Goal: Information Seeking & Learning: Learn about a topic

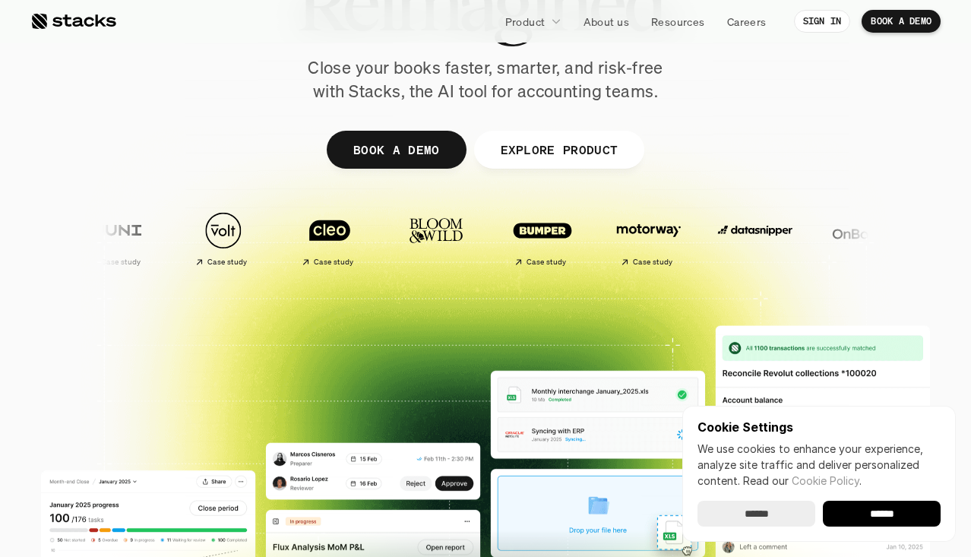
scroll to position [191, 0]
click at [868, 503] on input "******" at bounding box center [882, 514] width 118 height 26
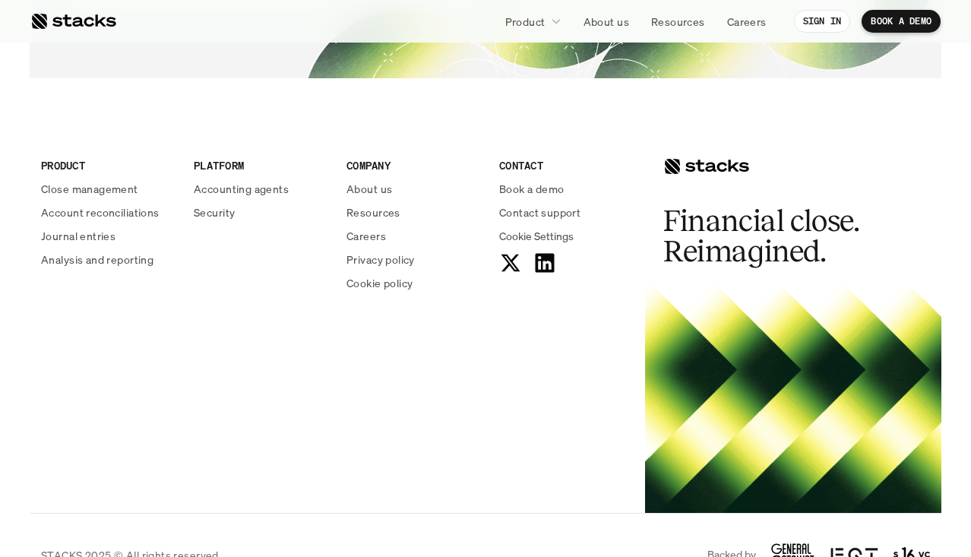
scroll to position [5589, 0]
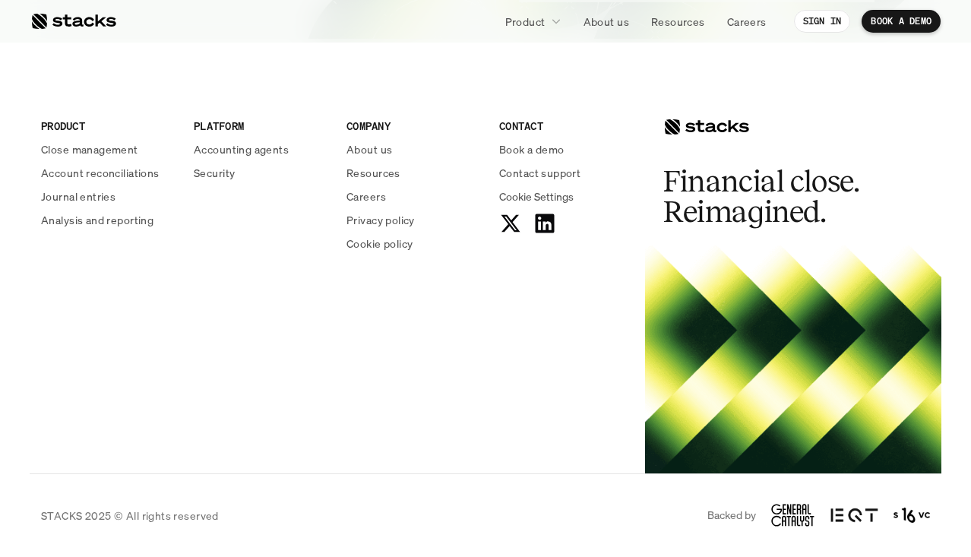
click at [483, 388] on div "PRODUCT Close management Account reconciliations Journal entries Analysis and r…" at bounding box center [486, 271] width 912 height 404
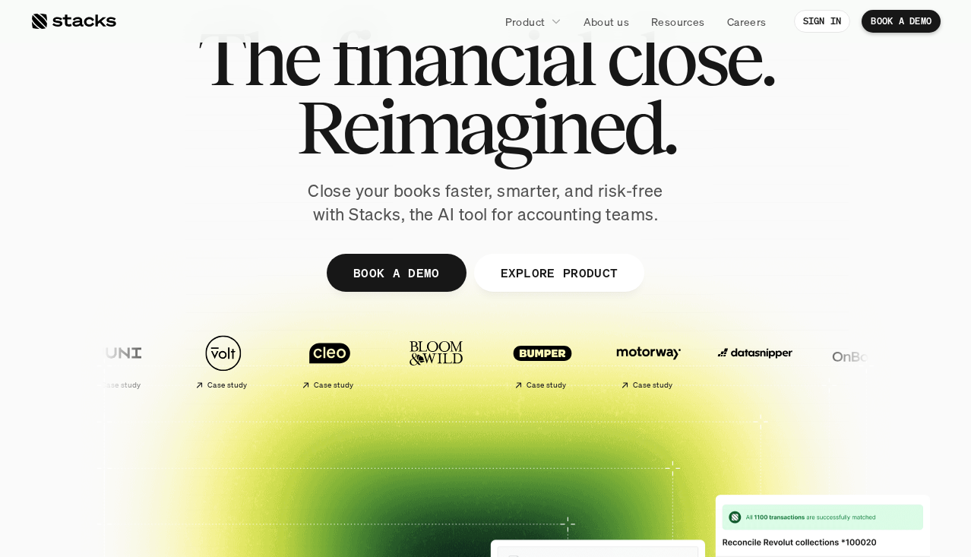
scroll to position [0, 0]
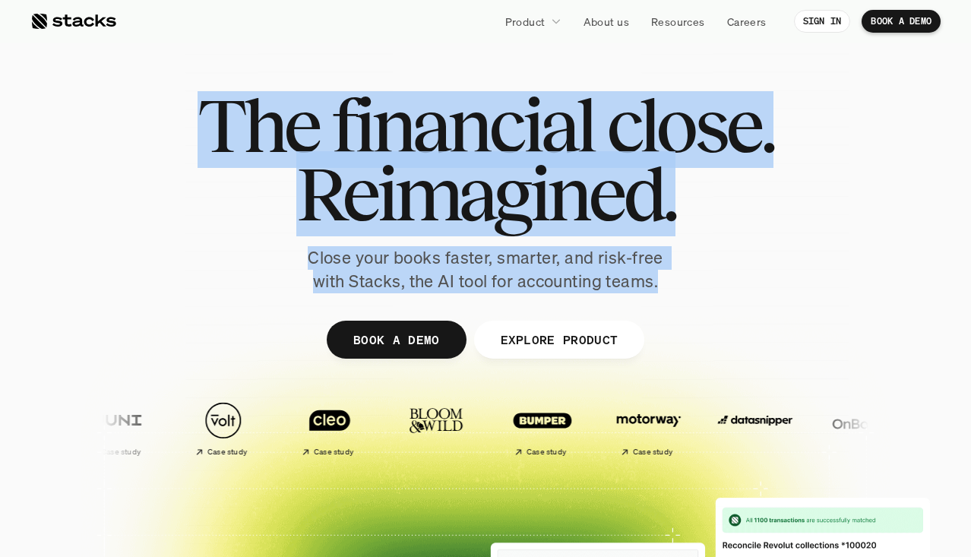
drag, startPoint x: 686, startPoint y: 284, endPoint x: 137, endPoint y: 93, distance: 581.6
click at [137, 93] on div "The financial close. Reimagined. Close your books faster, smarter, and risk-fre…" at bounding box center [485, 192] width 851 height 202
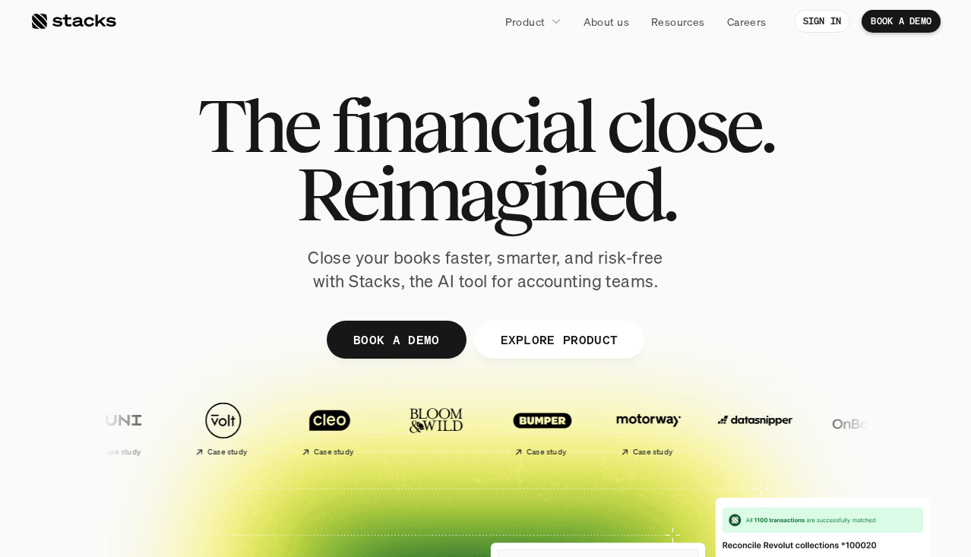
click at [275, 116] on span "The" at bounding box center [258, 125] width 121 height 68
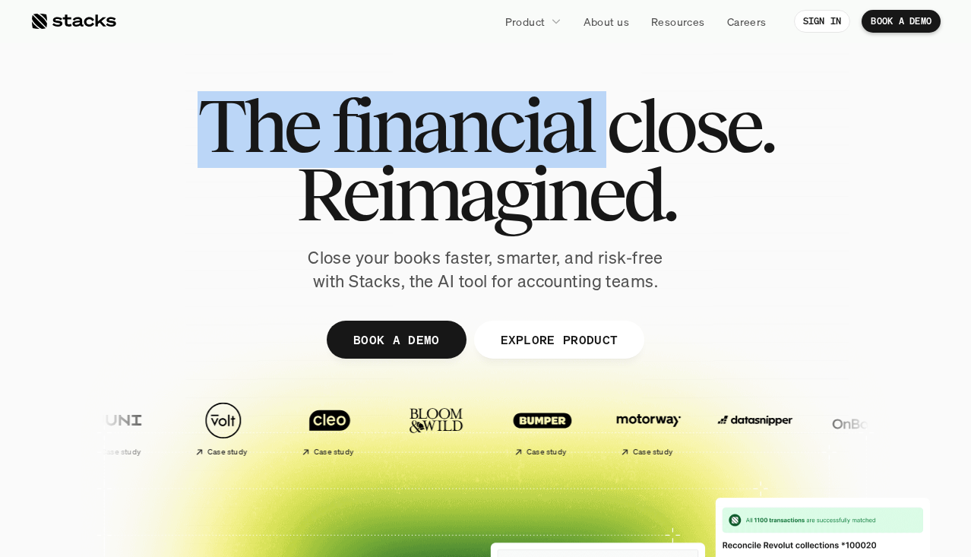
drag, startPoint x: 202, startPoint y: 113, endPoint x: 609, endPoint y: 141, distance: 407.5
click at [609, 141] on h1 "The financial close." at bounding box center [486, 125] width 576 height 68
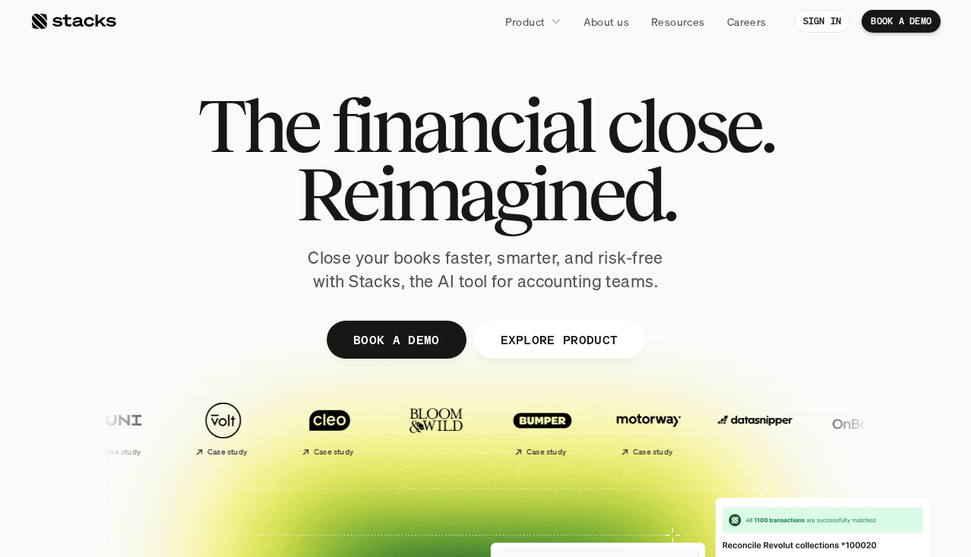
click at [660, 131] on span "close." at bounding box center [689, 125] width 167 height 68
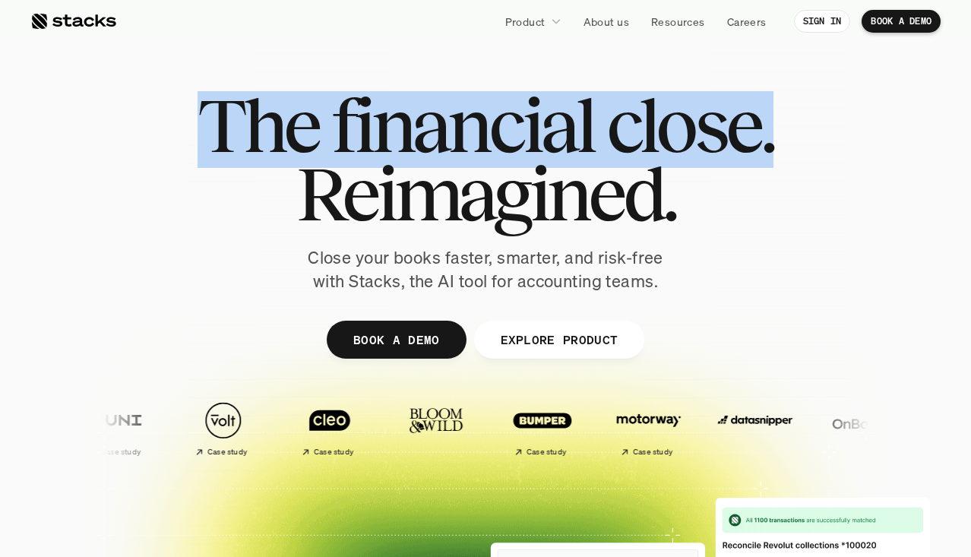
drag, startPoint x: 779, startPoint y: 135, endPoint x: 215, endPoint y: 150, distance: 564.1
click at [215, 150] on div "The financial close. Reimagined. Close your books faster, smarter, and risk-fre…" at bounding box center [485, 192] width 851 height 202
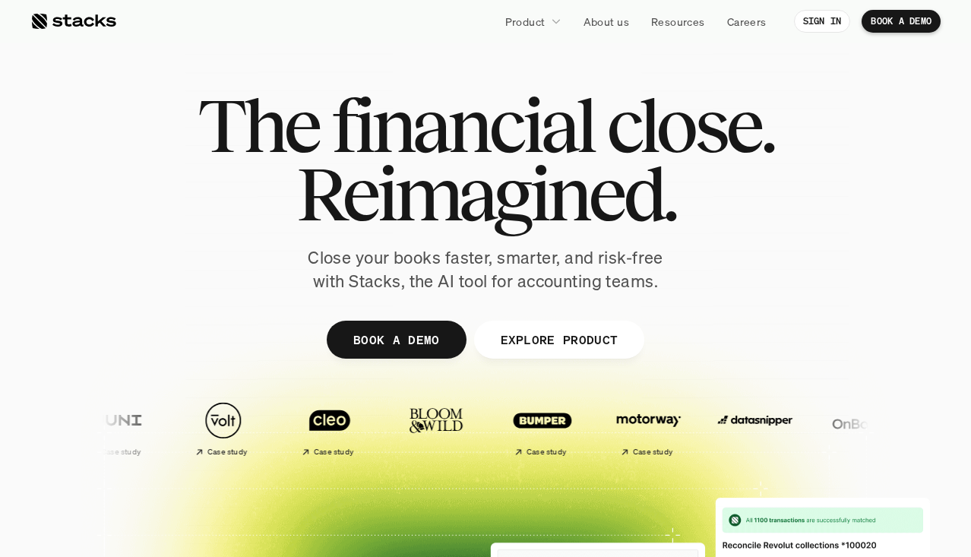
click at [619, 237] on div "The financial close. Reimagined. Close your books faster, smarter, and risk-fre…" at bounding box center [485, 192] width 851 height 202
click at [619, 239] on div "The financial close. Reimagined. Close your books faster, smarter, and risk-fre…" at bounding box center [485, 192] width 851 height 202
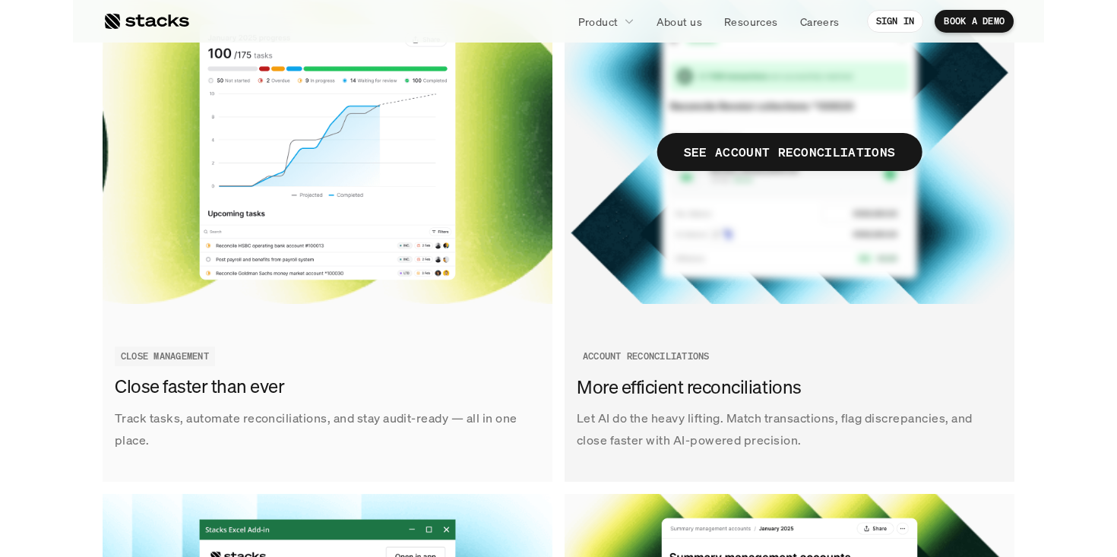
scroll to position [1831, 0]
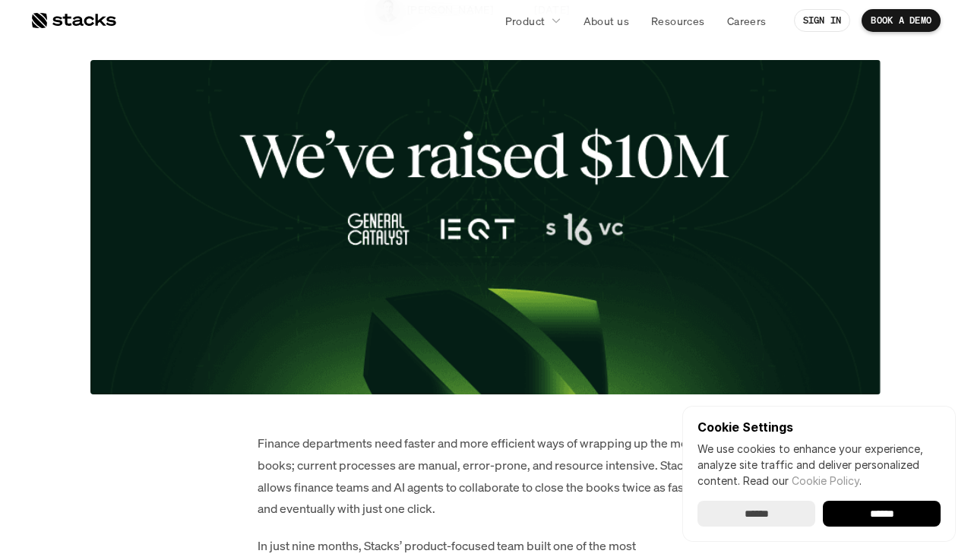
scroll to position [492, 0]
